Goal: Transaction & Acquisition: Purchase product/service

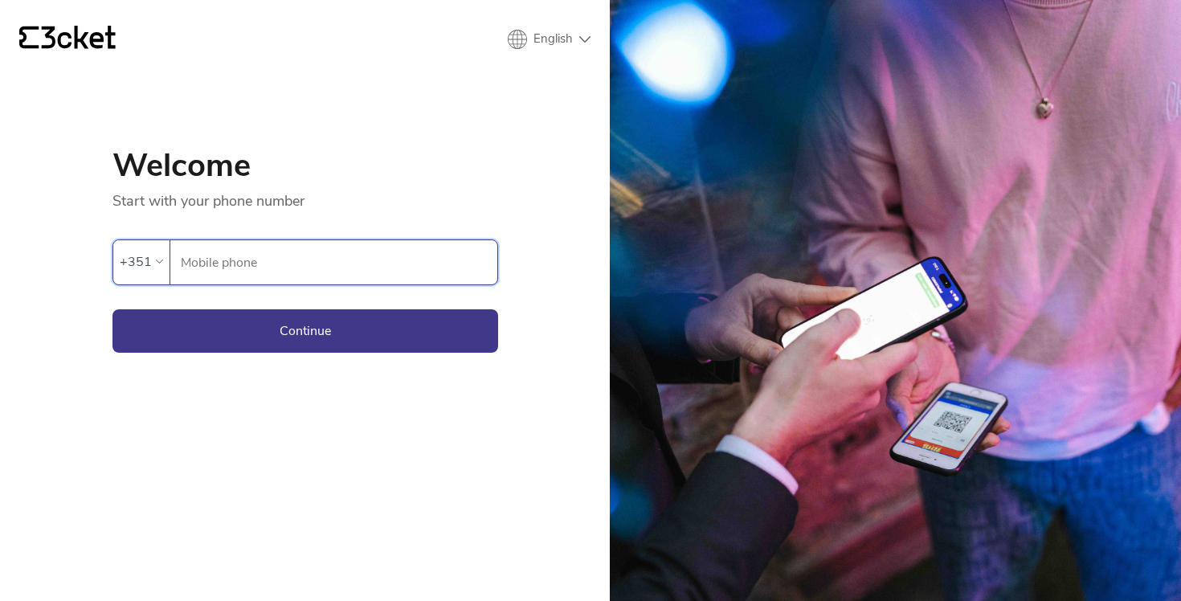
drag, startPoint x: 355, startPoint y: 280, endPoint x: 355, endPoint y: 268, distance: 12.1
click at [355, 274] on input "Mobile phone" at bounding box center [338, 262] width 317 height 44
type input "912775094"
click at [342, 329] on button "Continue" at bounding box center [305, 330] width 386 height 43
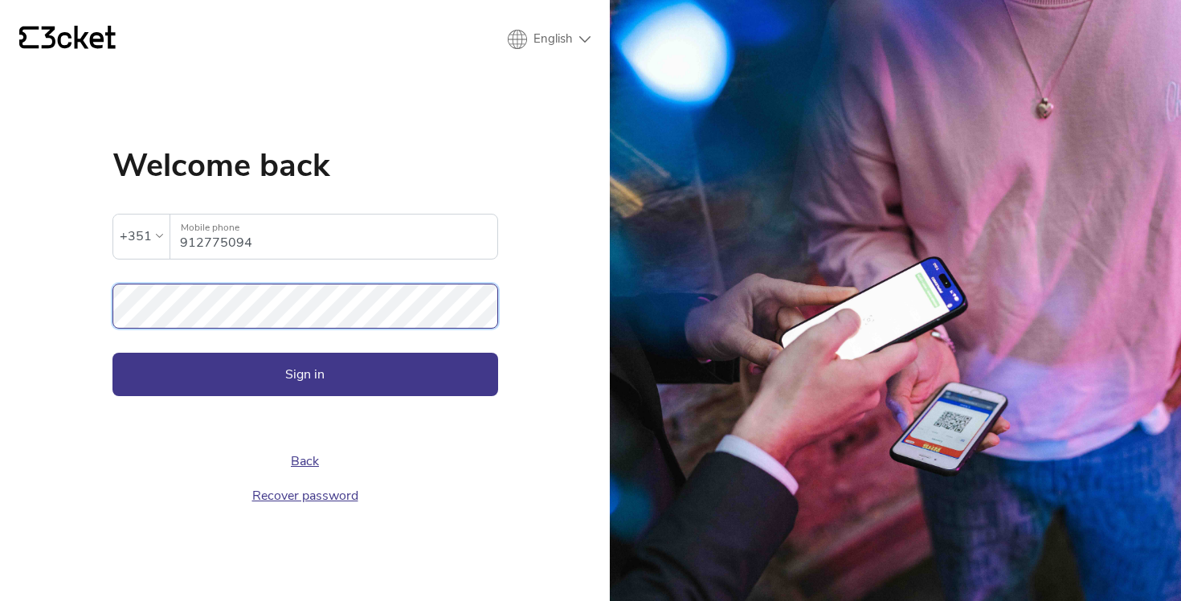
click at [112, 353] on button "Sign in" at bounding box center [305, 374] width 386 height 43
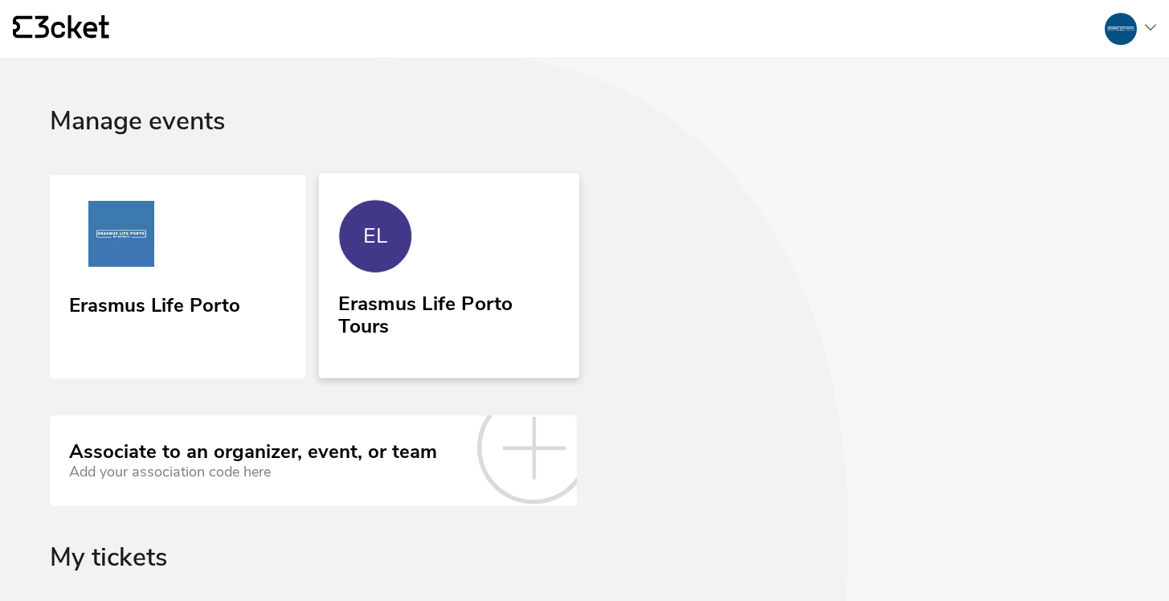
click at [440, 341] on div "Erasmus Life Porto Tours" at bounding box center [448, 319] width 221 height 66
click at [211, 264] on link "Erasmus Life Porto" at bounding box center [177, 277] width 260 height 208
click at [541, 229] on link "EL Erasmus Life Porto Tours" at bounding box center [449, 275] width 260 height 205
